Goal: Find contact information: Find contact information

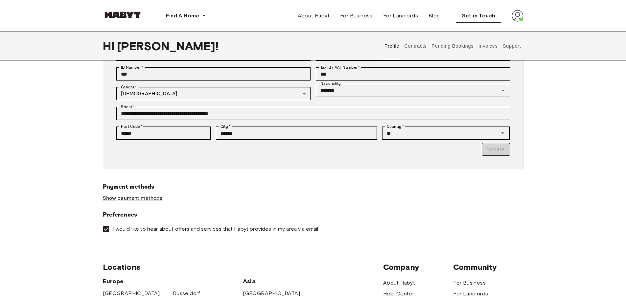
scroll to position [99, 0]
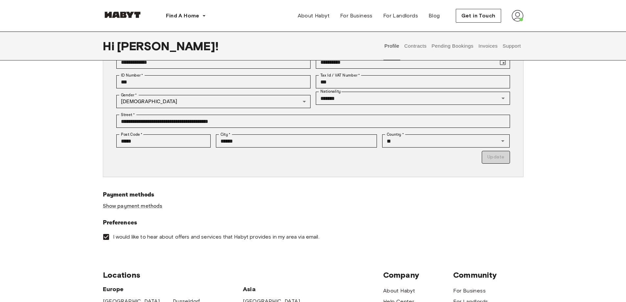
click at [511, 47] on button "Support" at bounding box center [512, 46] width 20 height 29
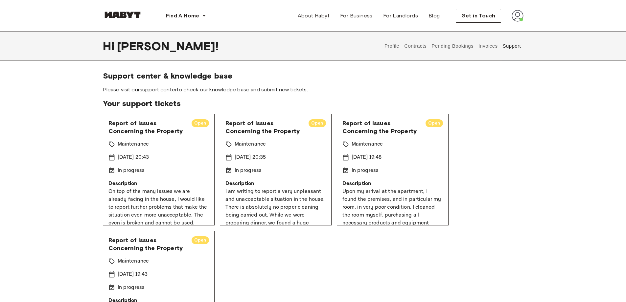
click at [162, 90] on link "support center" at bounding box center [158, 89] width 37 height 6
click at [487, 47] on button "Invoices" at bounding box center [488, 46] width 21 height 29
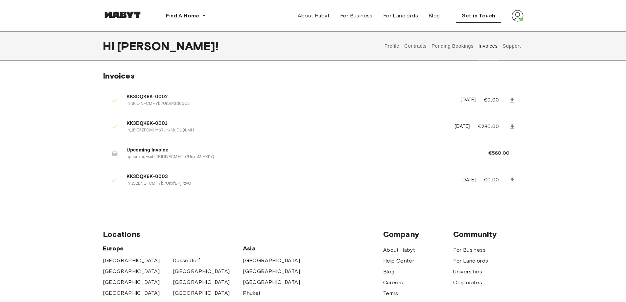
click at [463, 46] on button "Pending Bookings" at bounding box center [453, 46] width 44 height 29
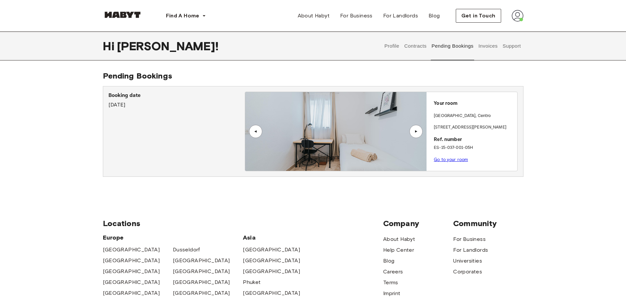
click at [416, 44] on button "Contracts" at bounding box center [416, 46] width 24 height 29
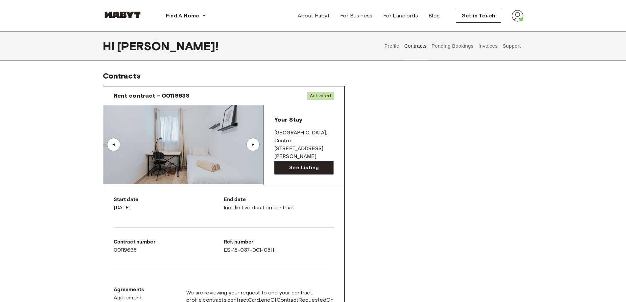
click at [395, 47] on button "Profile" at bounding box center [392, 46] width 17 height 29
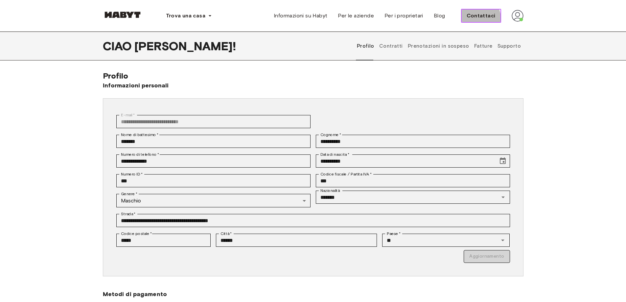
click at [480, 18] on font "Contattaci" at bounding box center [481, 15] width 29 height 6
